Goal: Task Accomplishment & Management: Use online tool/utility

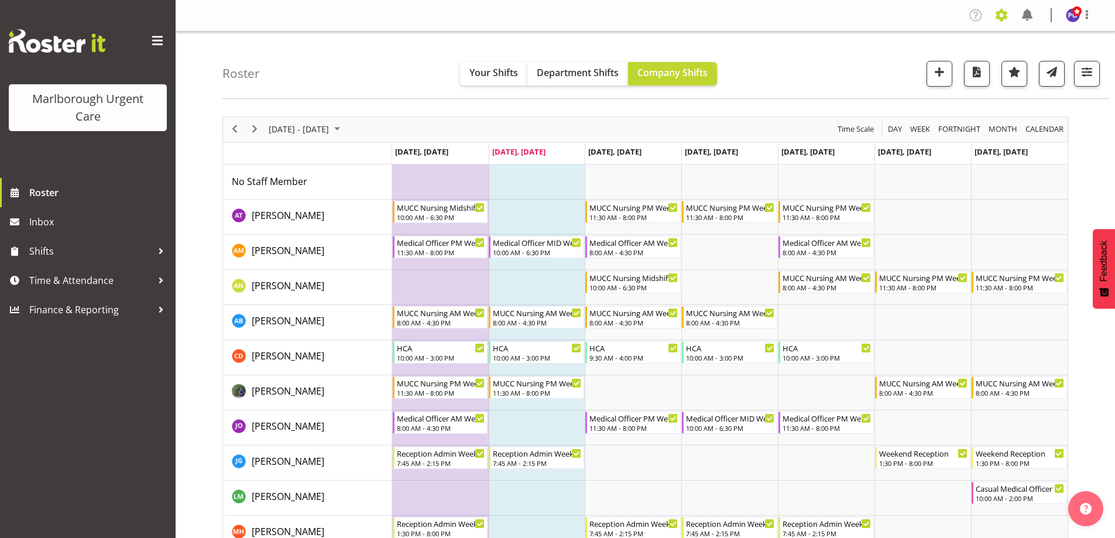
click at [1002, 16] on span at bounding box center [1001, 15] width 19 height 19
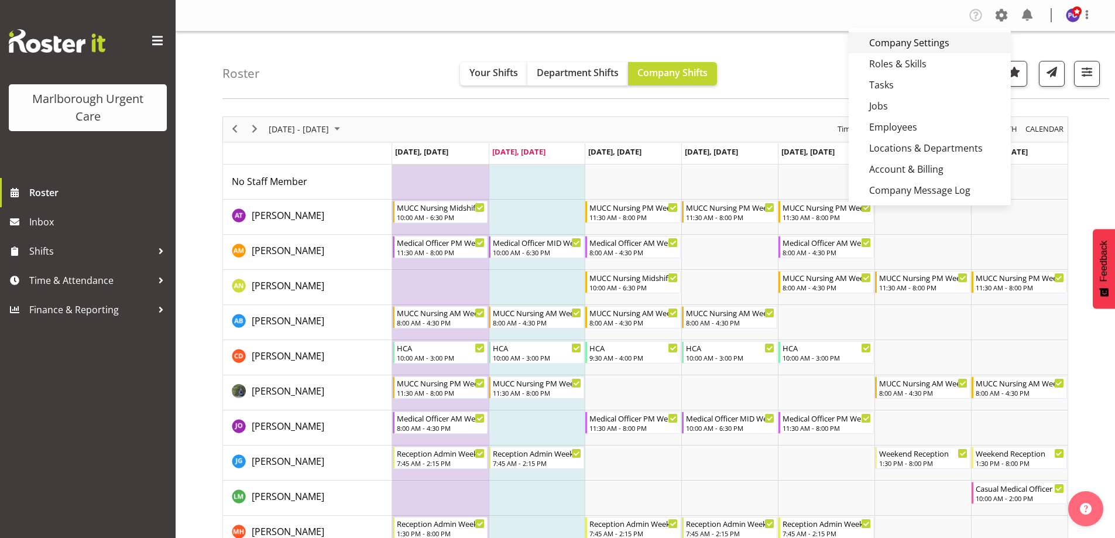
click at [921, 45] on link "Company Settings" at bounding box center [929, 42] width 162 height 21
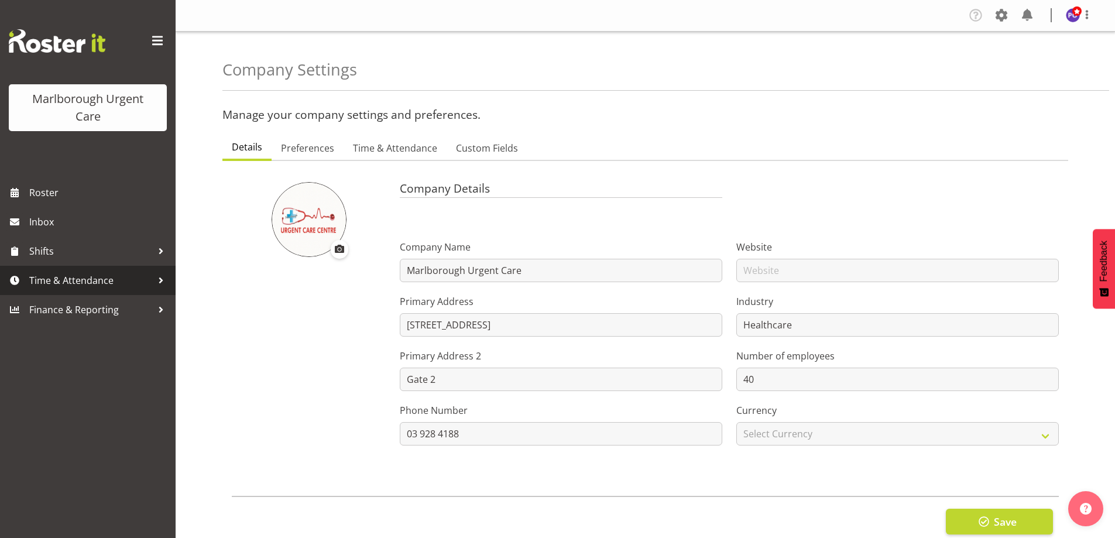
click at [104, 285] on span "Time & Attendance" at bounding box center [90, 280] width 123 height 18
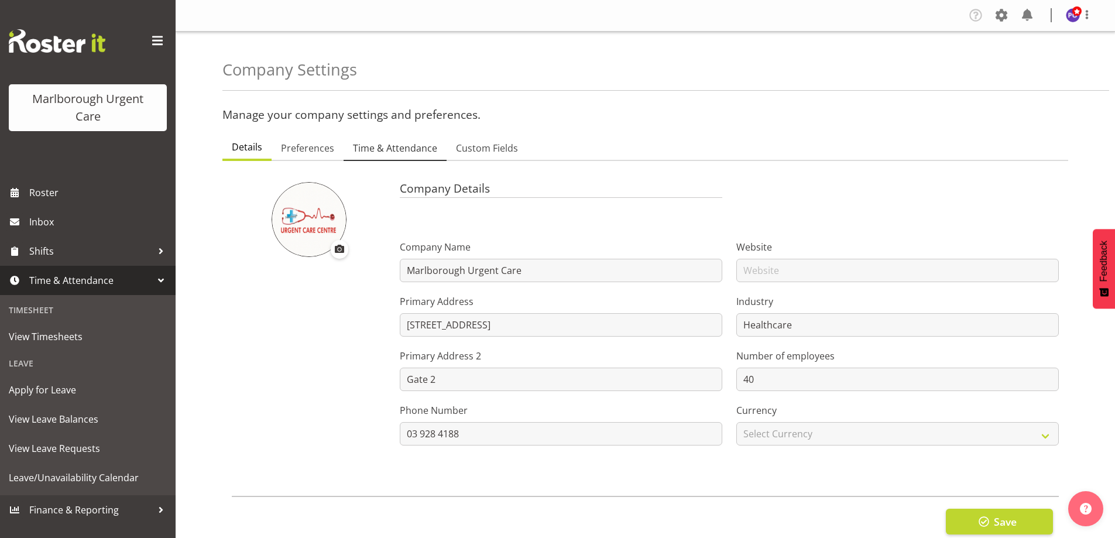
click at [396, 146] on span "Time & Attendance" at bounding box center [395, 148] width 84 height 14
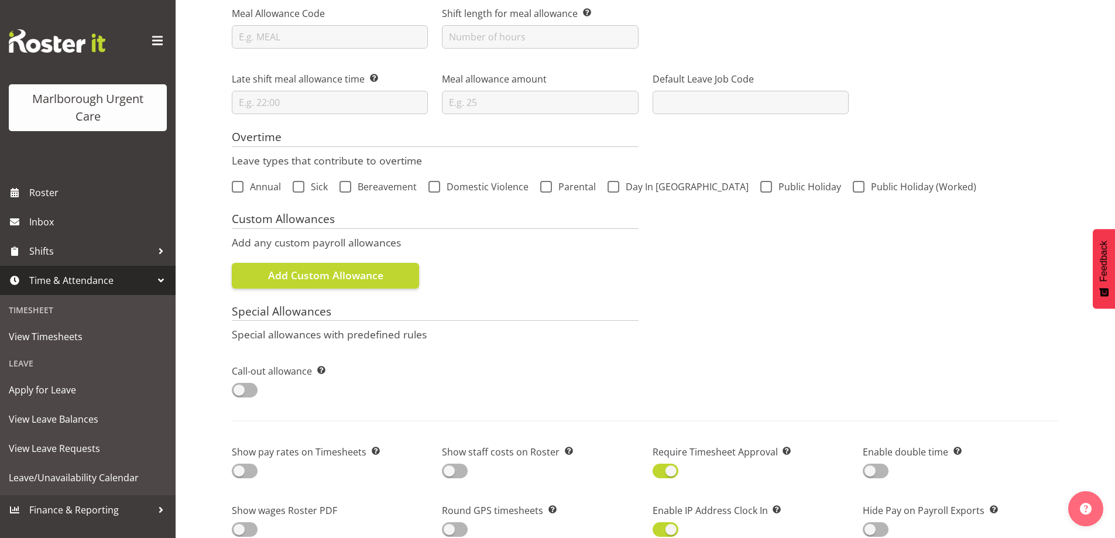
scroll to position [468, 0]
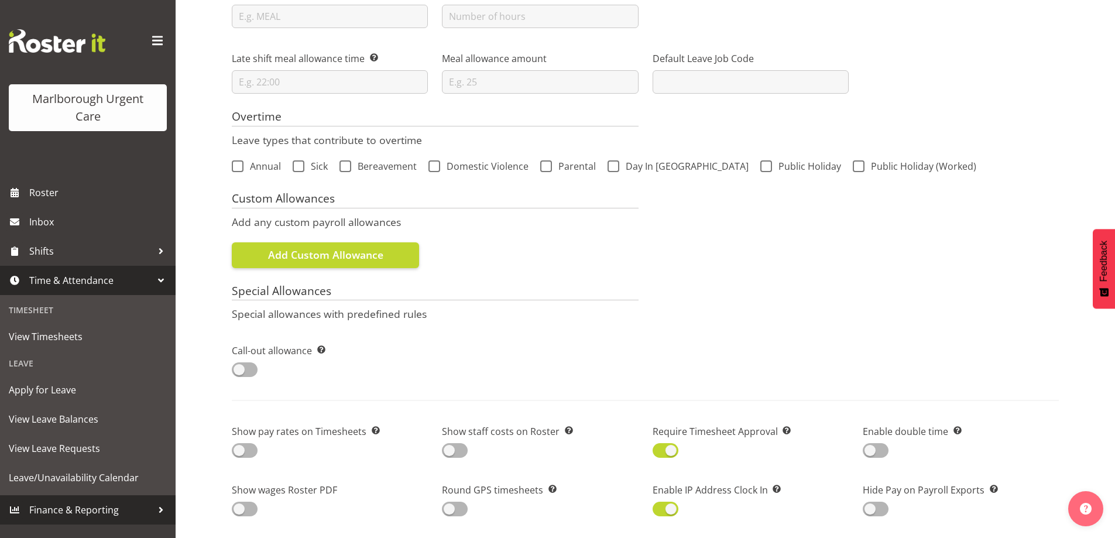
click at [119, 496] on link "Finance & Reporting" at bounding box center [88, 509] width 176 height 29
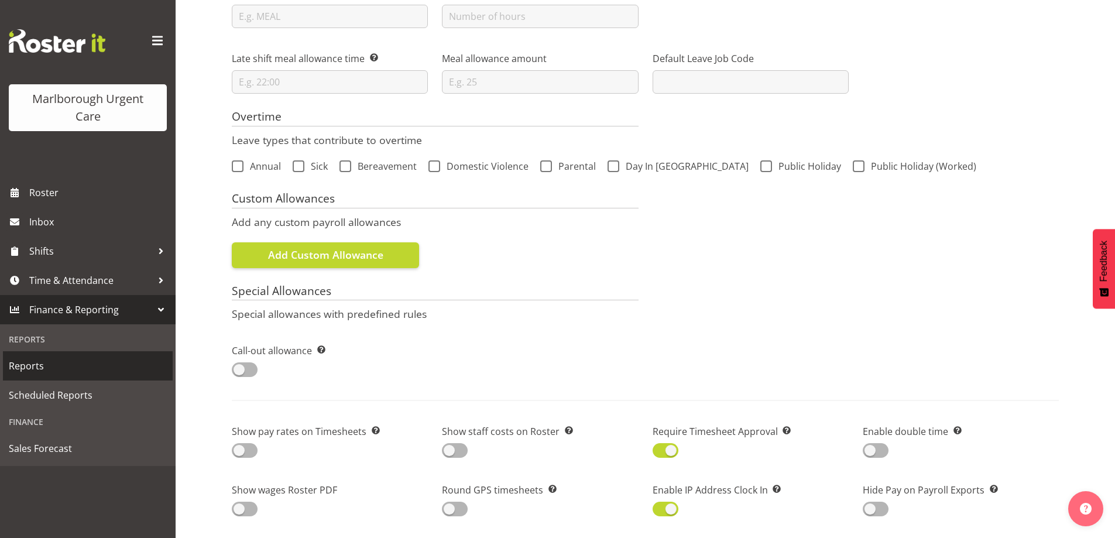
click at [73, 359] on span "Reports" at bounding box center [88, 366] width 158 height 18
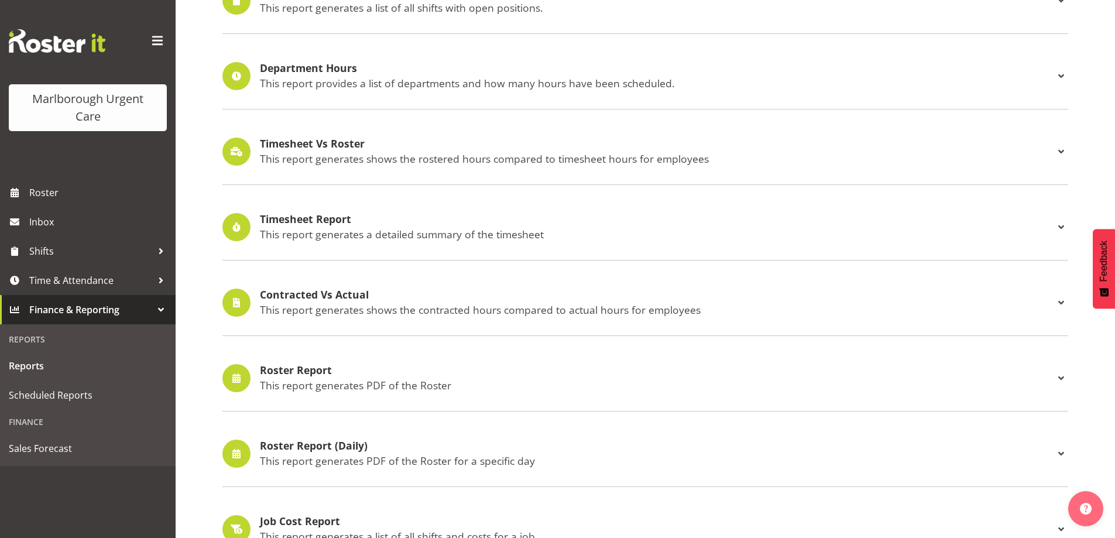
scroll to position [176, 0]
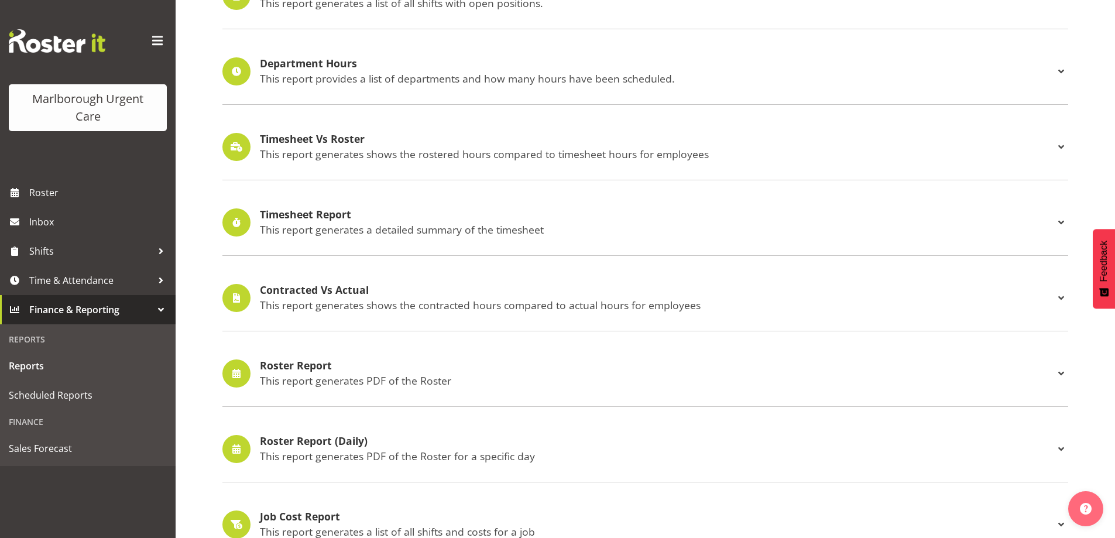
click at [316, 205] on div "Timesheet Report This report generates a detailed summary of the timesheet Type…" at bounding box center [644, 223] width 845 height 66
click at [319, 209] on h4 "Timesheet Report" at bounding box center [657, 215] width 794 height 12
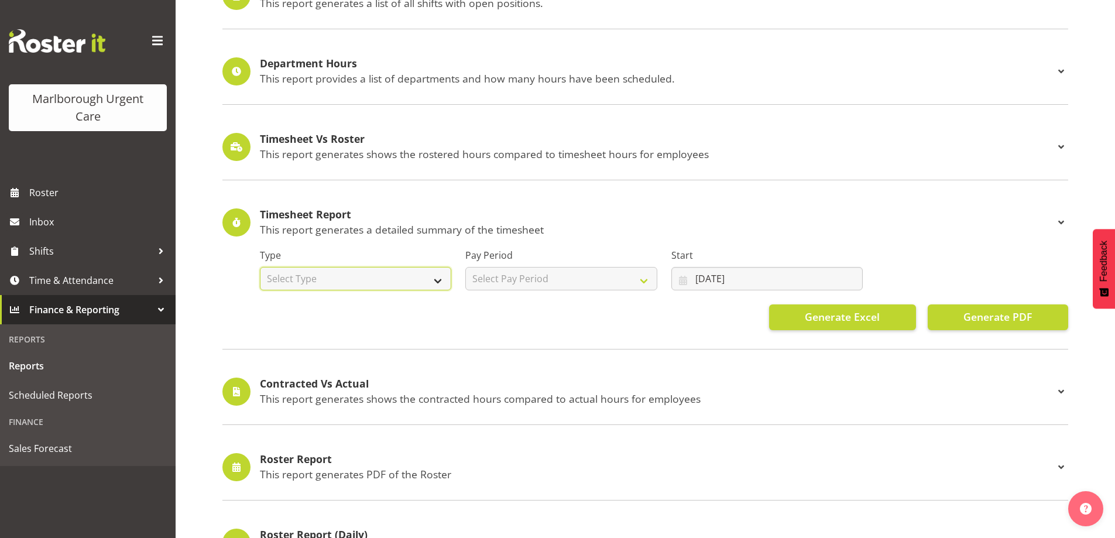
click at [338, 275] on select "Select Type Summary Detailed" at bounding box center [355, 278] width 191 height 23
select select "detailed"
click at [260, 267] on select "Select Type Summary Detailed" at bounding box center [355, 278] width 191 height 23
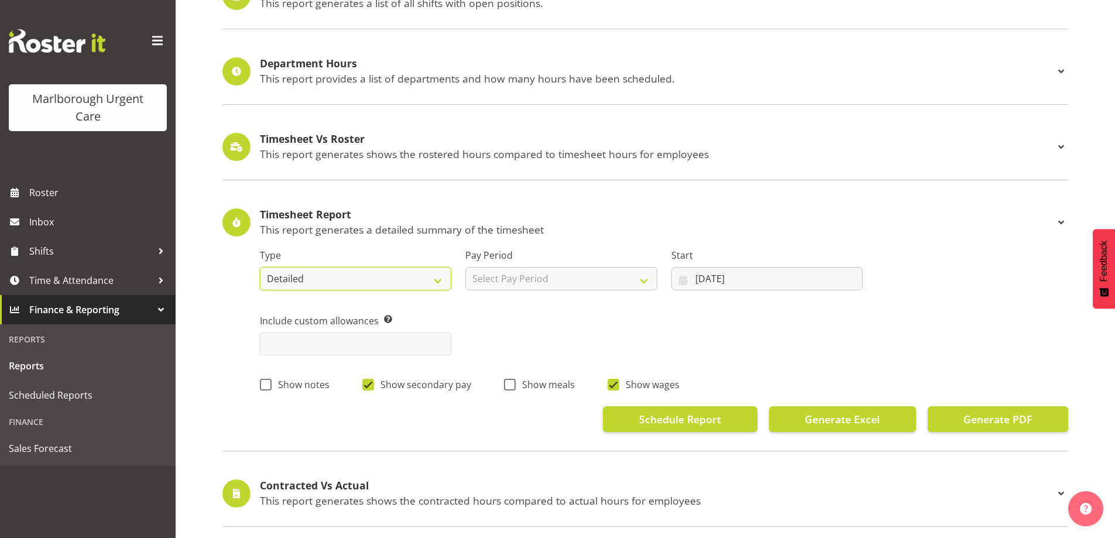
scroll to position [0, 0]
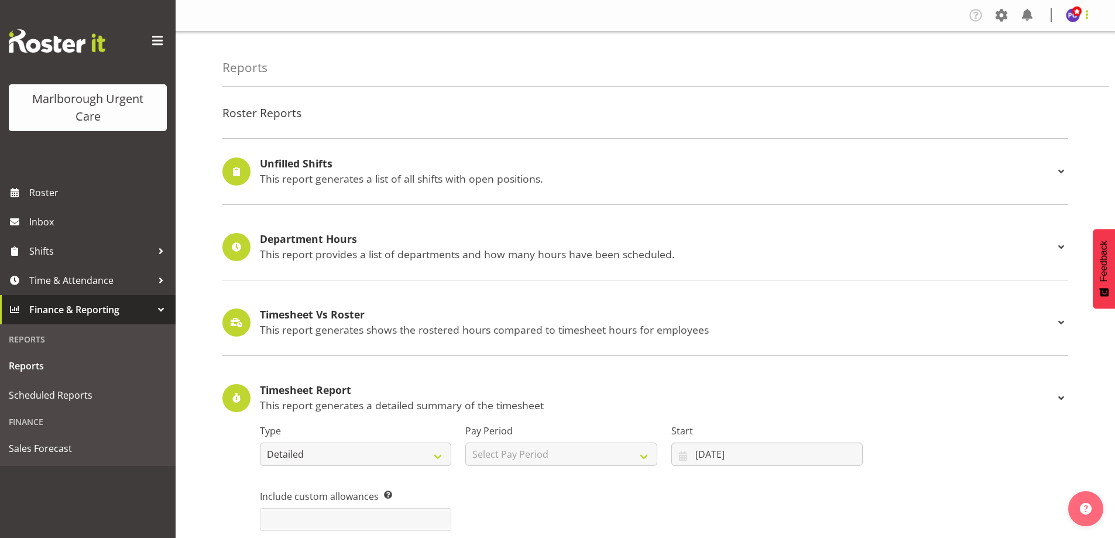
click at [1085, 15] on span at bounding box center [1087, 15] width 14 height 14
click at [1033, 67] on link "Log Out" at bounding box center [1037, 61] width 112 height 21
